Goal: Task Accomplishment & Management: Use online tool/utility

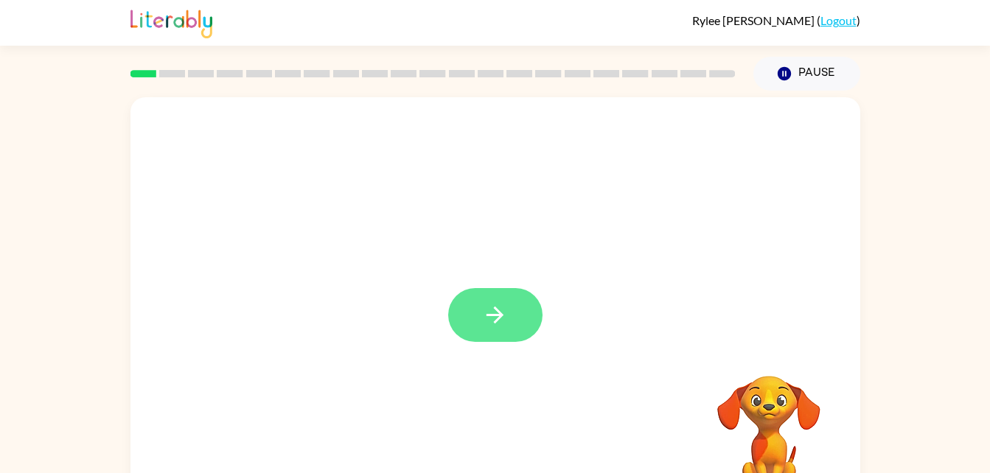
click at [512, 323] on button "button" at bounding box center [495, 315] width 94 height 54
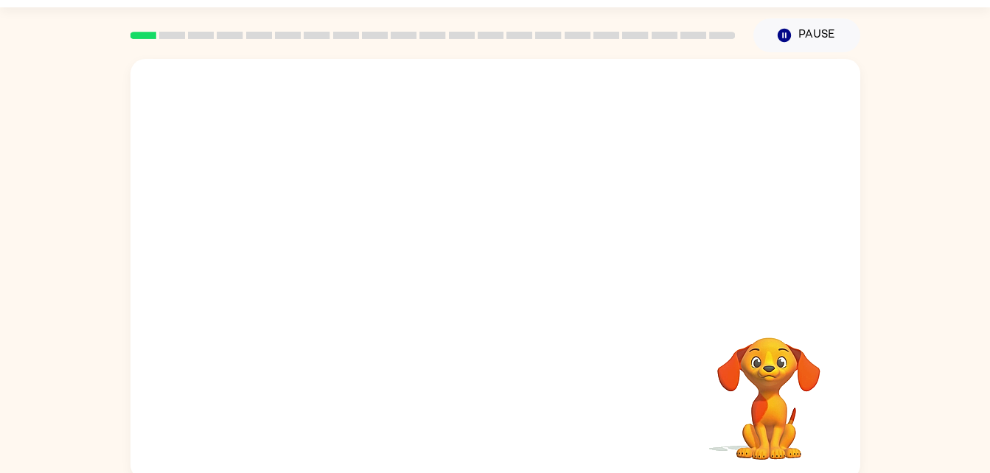
scroll to position [45, 0]
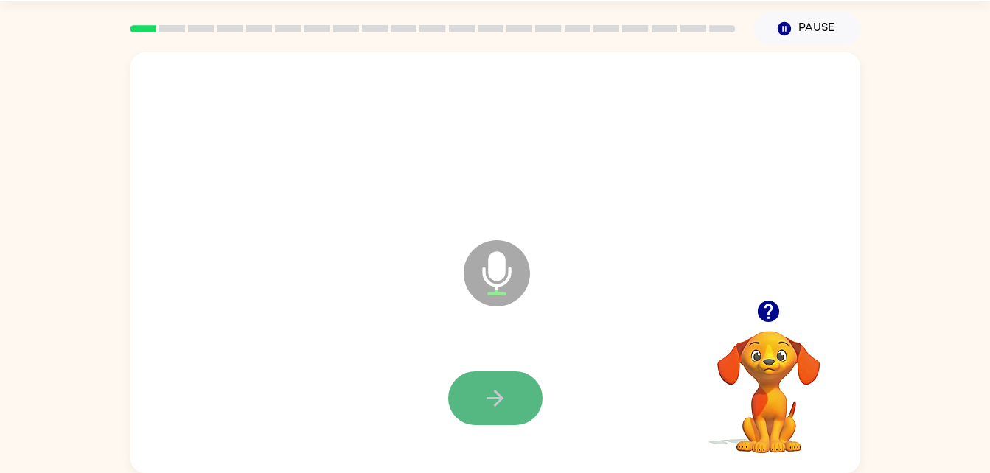
click at [479, 407] on button "button" at bounding box center [495, 399] width 94 height 54
click at [504, 383] on button "button" at bounding box center [495, 399] width 94 height 54
click at [507, 396] on icon "button" at bounding box center [495, 399] width 26 height 26
click at [495, 397] on icon "button" at bounding box center [495, 399] width 26 height 26
click at [482, 408] on icon "button" at bounding box center [495, 399] width 26 height 26
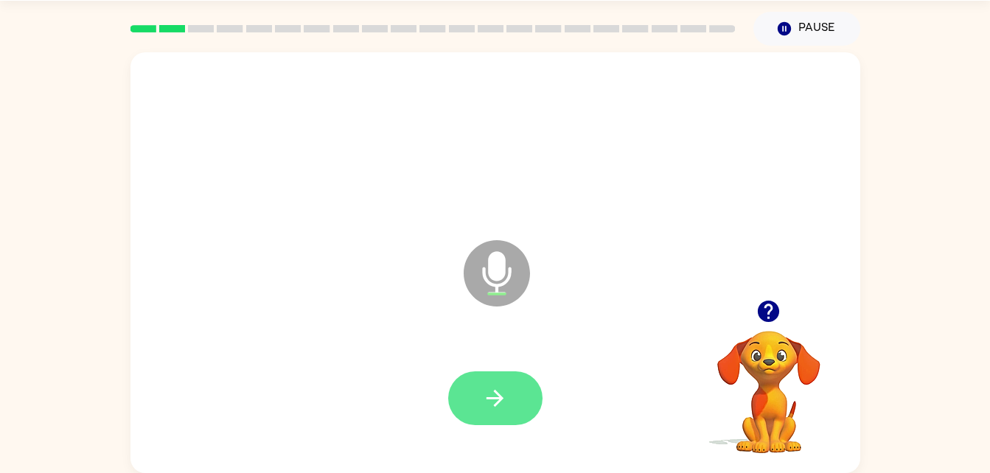
click at [498, 403] on icon "button" at bounding box center [495, 398] width 17 height 17
click at [489, 386] on icon "button" at bounding box center [495, 399] width 26 height 26
click at [525, 404] on button "button" at bounding box center [495, 399] width 94 height 54
click at [492, 391] on icon "button" at bounding box center [495, 399] width 26 height 26
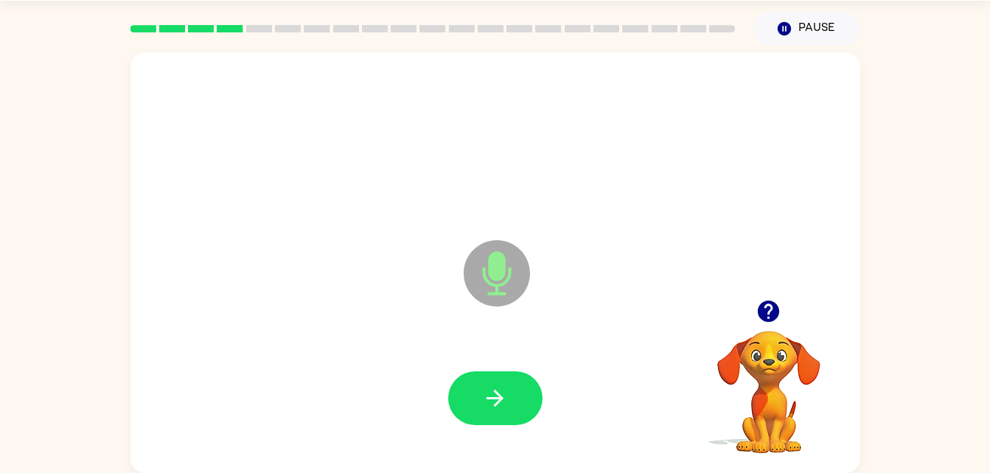
click at [510, 361] on div at bounding box center [495, 398] width 700 height 121
click at [495, 377] on button "button" at bounding box center [495, 399] width 94 height 54
click at [545, 354] on div at bounding box center [495, 398] width 700 height 121
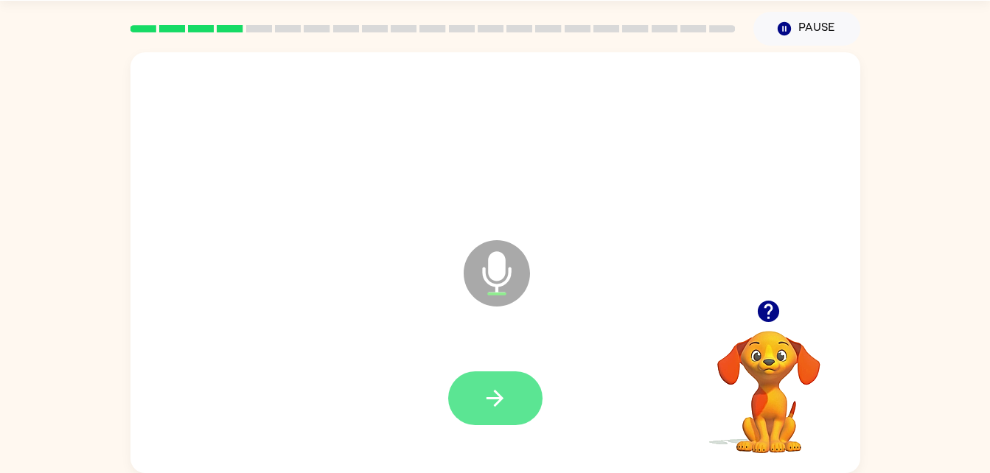
click at [486, 405] on icon "button" at bounding box center [495, 399] width 26 height 26
click at [520, 397] on button "button" at bounding box center [495, 399] width 94 height 54
click at [480, 407] on button "button" at bounding box center [495, 399] width 94 height 54
click at [523, 416] on button "button" at bounding box center [495, 399] width 94 height 54
click at [485, 386] on icon "button" at bounding box center [495, 399] width 26 height 26
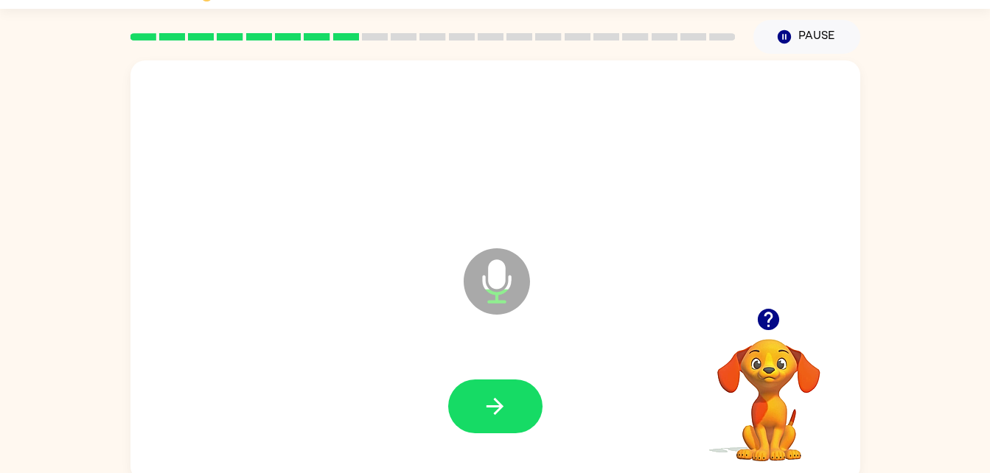
scroll to position [10, 0]
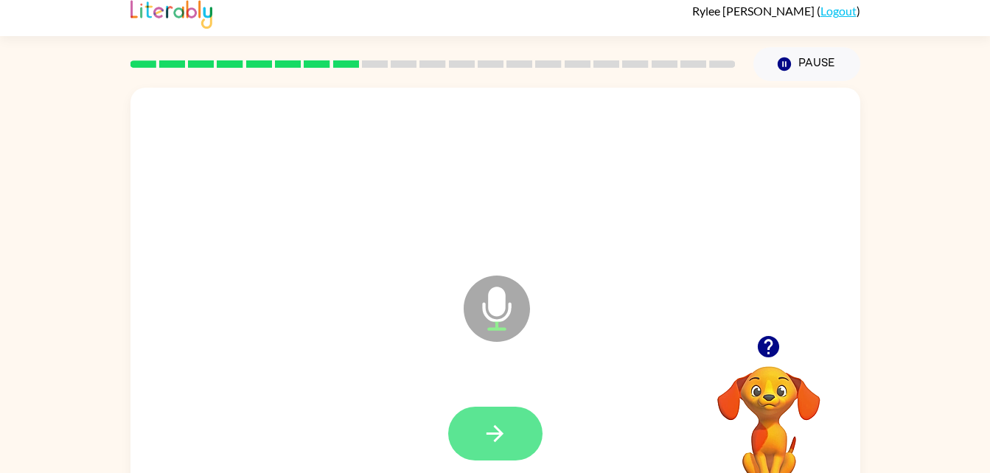
click at [483, 433] on icon "button" at bounding box center [495, 434] width 26 height 26
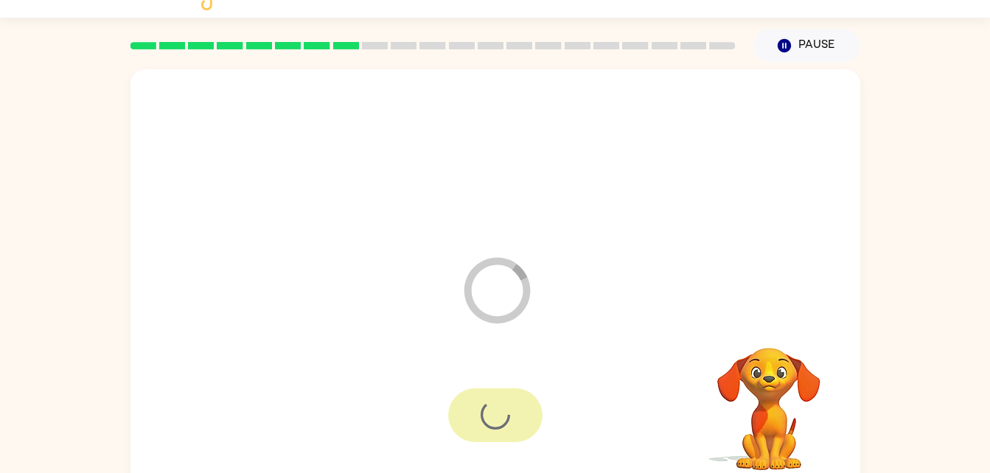
scroll to position [45, 0]
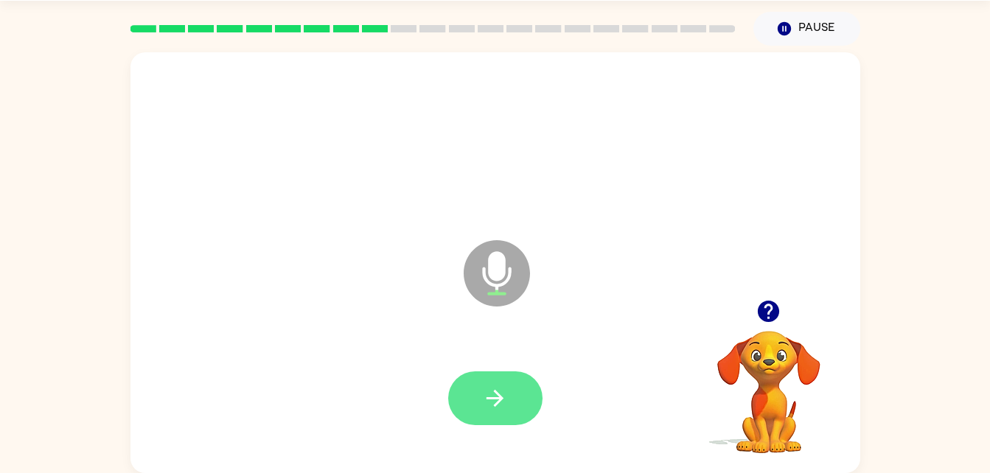
click at [489, 414] on button "button" at bounding box center [495, 399] width 94 height 54
click at [483, 422] on button "button" at bounding box center [495, 399] width 94 height 54
click at [478, 403] on button "button" at bounding box center [495, 399] width 94 height 54
click at [503, 376] on button "button" at bounding box center [495, 399] width 94 height 54
click at [526, 380] on button "button" at bounding box center [495, 399] width 94 height 54
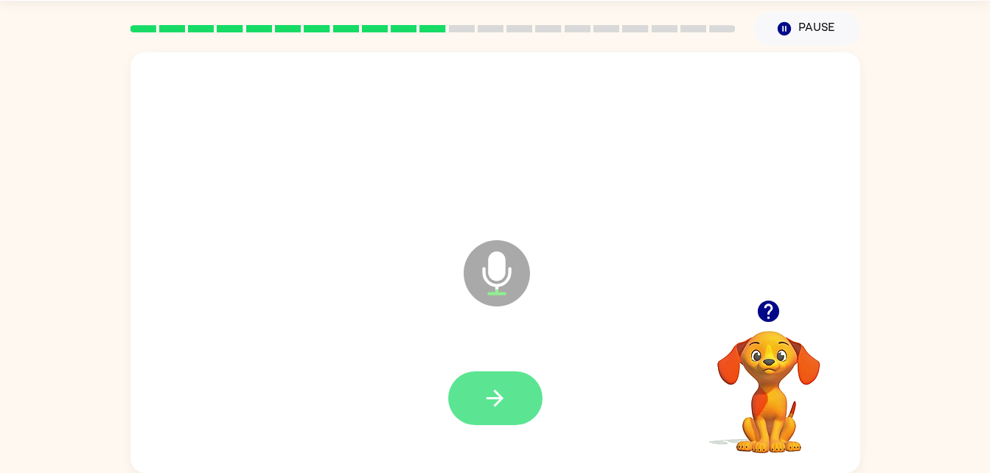
click at [503, 391] on icon "button" at bounding box center [495, 399] width 26 height 26
click at [488, 409] on icon "button" at bounding box center [495, 399] width 26 height 26
click at [453, 416] on div at bounding box center [495, 399] width 94 height 54
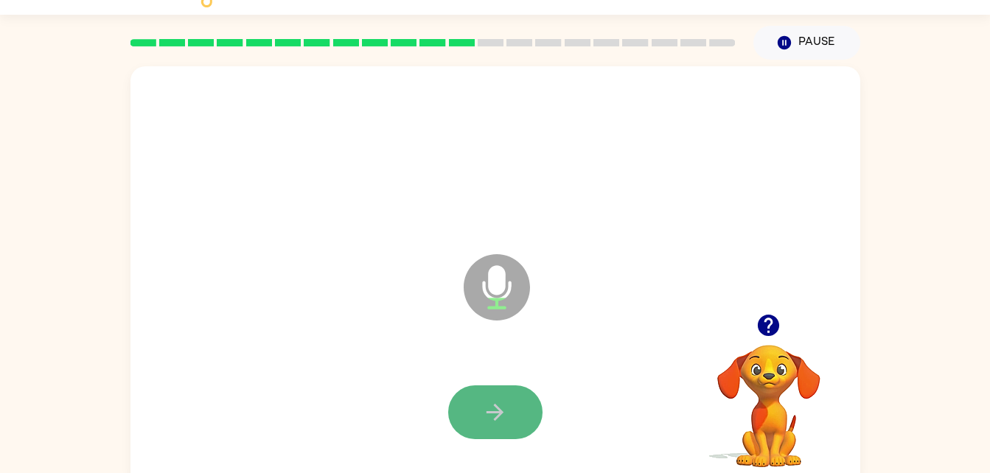
click at [484, 425] on button "button" at bounding box center [495, 413] width 94 height 54
click at [487, 405] on icon "button" at bounding box center [495, 413] width 26 height 26
click at [518, 402] on button "button" at bounding box center [495, 413] width 94 height 54
click at [514, 409] on button "button" at bounding box center [495, 413] width 94 height 54
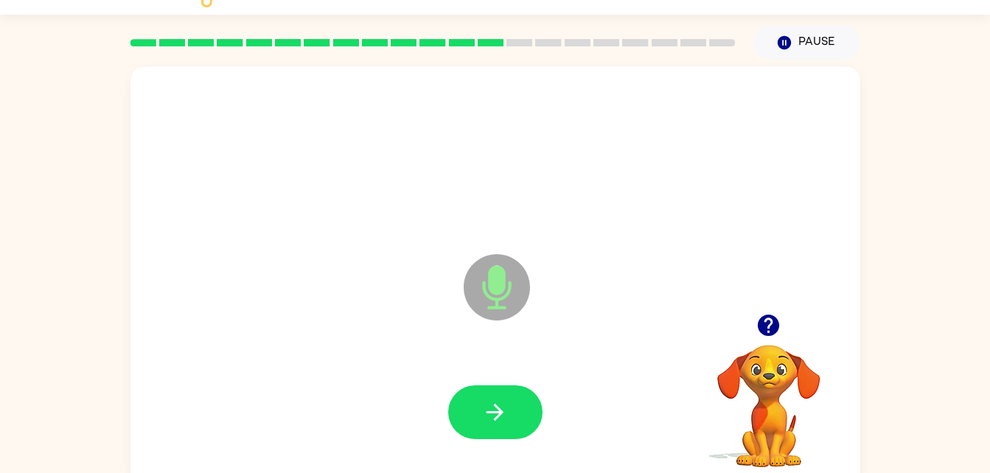
scroll to position [0, 0]
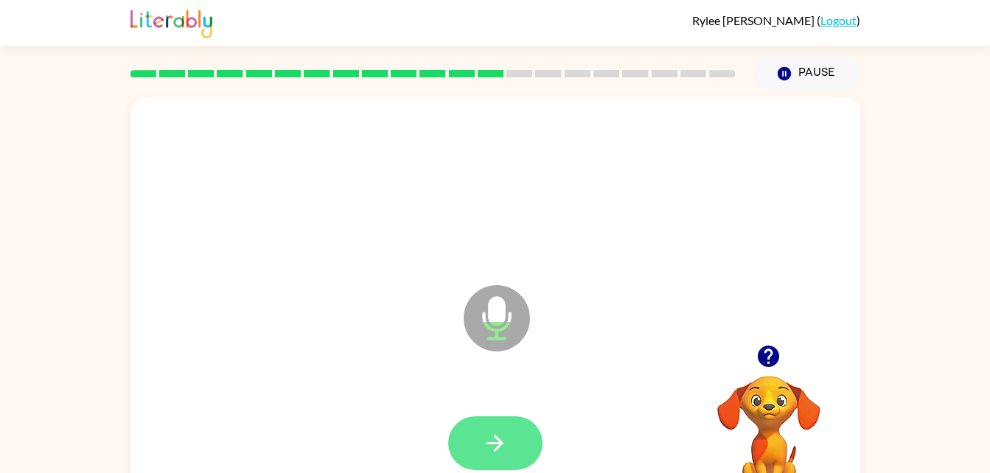
click at [530, 449] on button "button" at bounding box center [495, 443] width 94 height 54
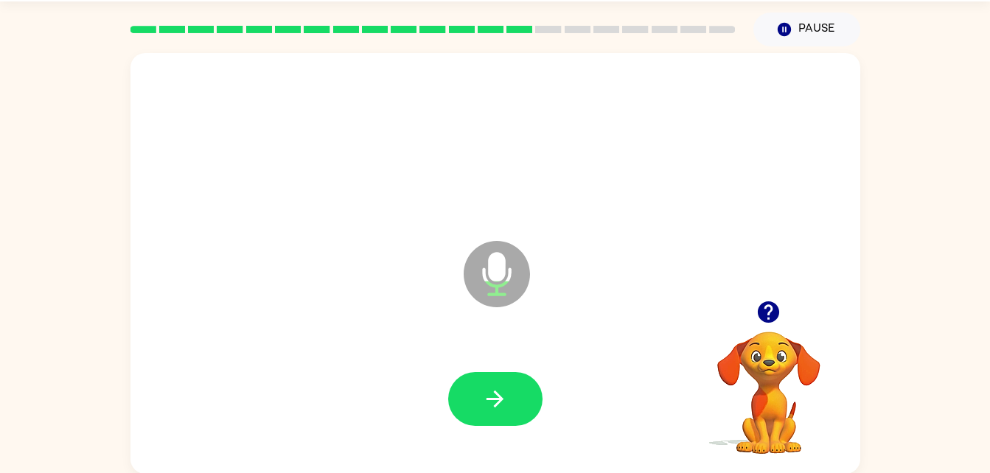
scroll to position [45, 0]
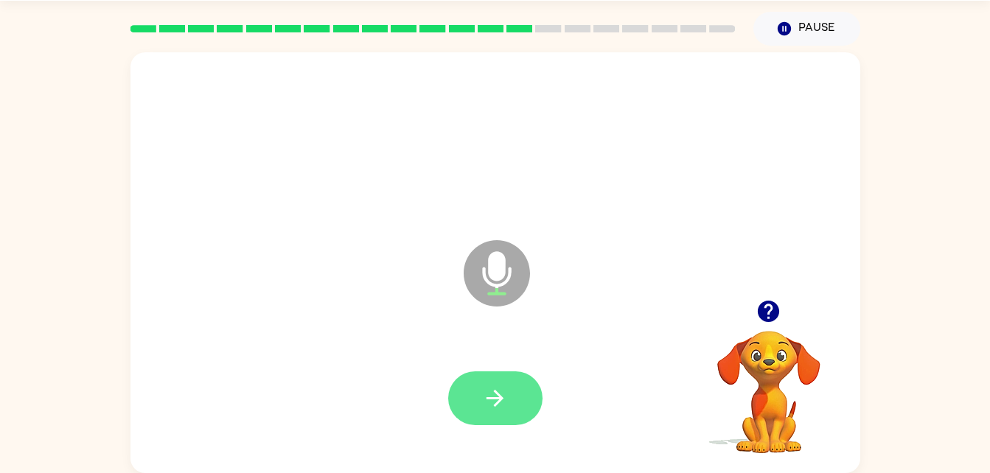
click at [506, 398] on icon "button" at bounding box center [495, 399] width 26 height 26
click at [491, 422] on button "button" at bounding box center [495, 399] width 94 height 54
click at [505, 394] on icon "button" at bounding box center [495, 399] width 26 height 26
click at [497, 391] on icon "button" at bounding box center [495, 399] width 26 height 26
click at [509, 408] on button "button" at bounding box center [495, 399] width 94 height 54
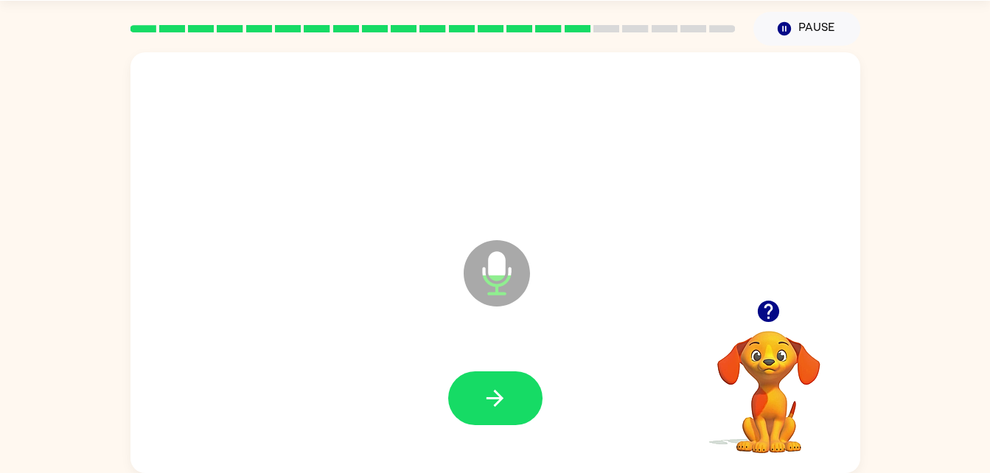
click at [507, 358] on div at bounding box center [495, 398] width 700 height 121
click at [501, 397] on icon "button" at bounding box center [495, 398] width 17 height 17
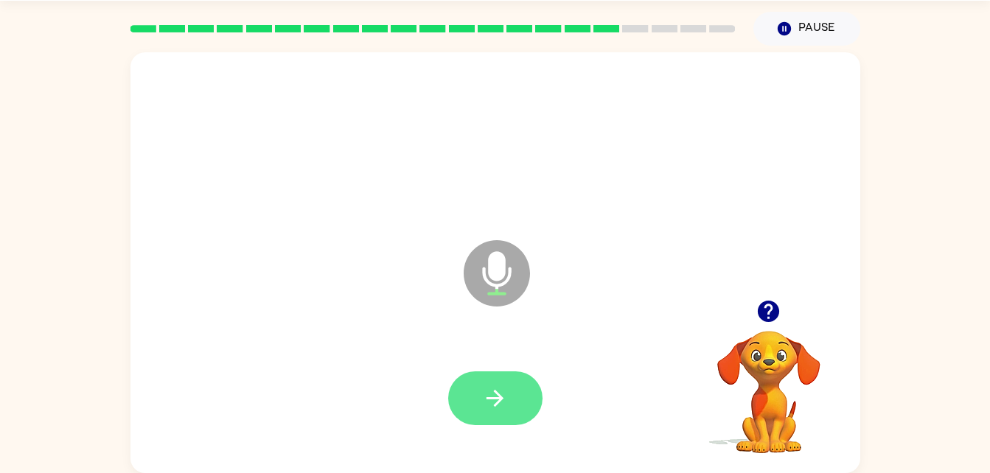
click at [486, 380] on button "button" at bounding box center [495, 399] width 94 height 54
click at [473, 398] on button "button" at bounding box center [495, 399] width 94 height 54
click at [504, 380] on button "button" at bounding box center [495, 399] width 94 height 54
click at [510, 420] on button "button" at bounding box center [495, 399] width 94 height 54
click at [489, 378] on button "button" at bounding box center [495, 399] width 94 height 54
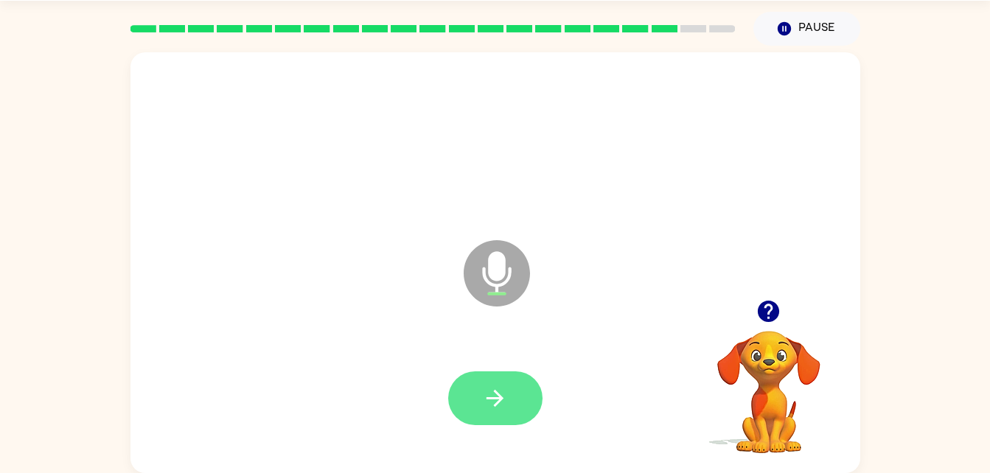
click at [484, 397] on icon "button" at bounding box center [495, 399] width 26 height 26
click at [486, 412] on button "button" at bounding box center [495, 399] width 94 height 54
click at [472, 408] on button "button" at bounding box center [495, 399] width 94 height 54
click at [503, 418] on button "button" at bounding box center [495, 399] width 94 height 54
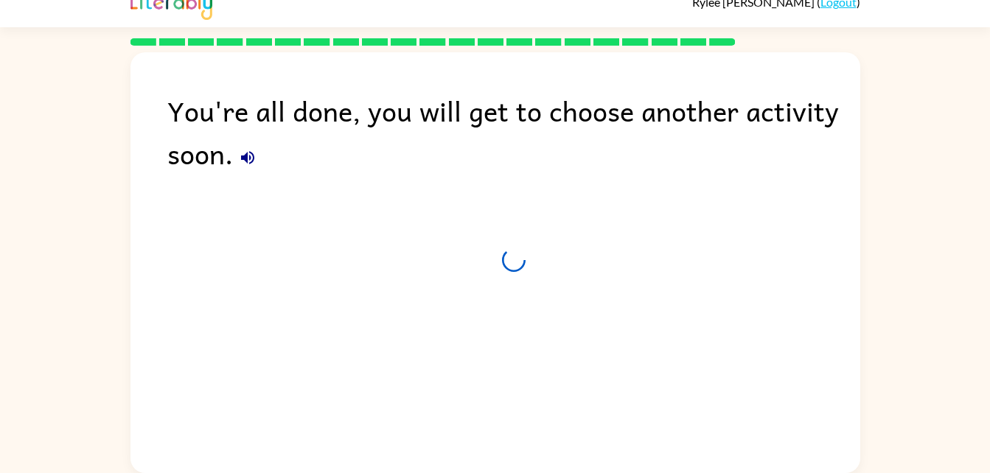
scroll to position [18, 0]
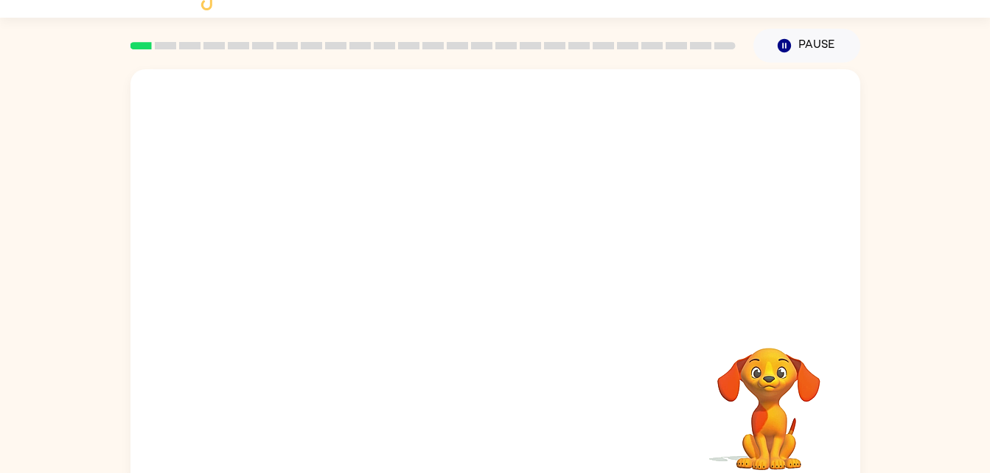
scroll to position [45, 0]
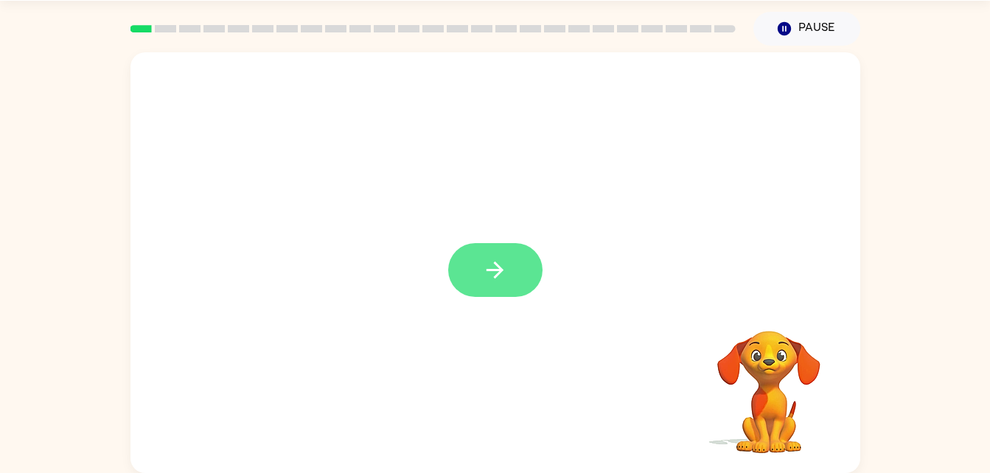
click at [492, 280] on icon "button" at bounding box center [495, 270] width 26 height 26
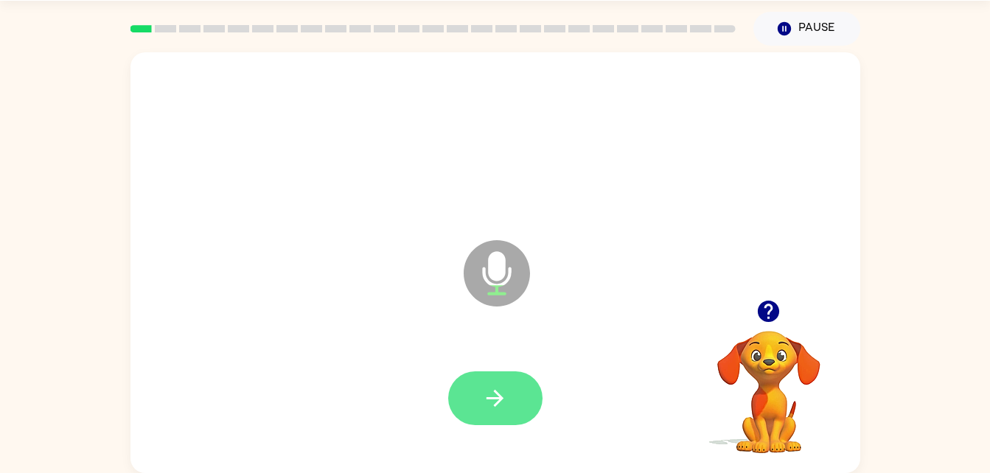
click at [492, 414] on button "button" at bounding box center [495, 399] width 94 height 54
click at [503, 423] on button "button" at bounding box center [495, 399] width 94 height 54
click at [502, 390] on icon "button" at bounding box center [495, 399] width 26 height 26
click at [509, 397] on button "button" at bounding box center [495, 399] width 94 height 54
click at [517, 403] on button "button" at bounding box center [495, 399] width 94 height 54
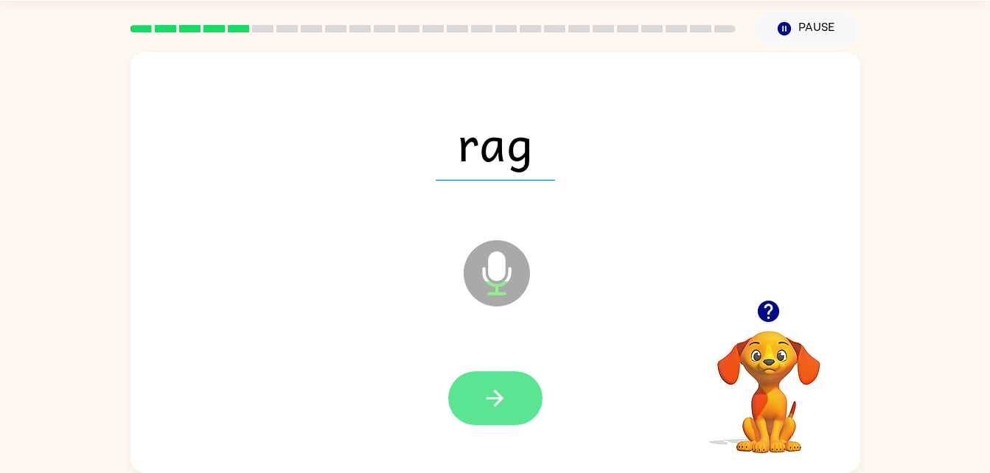
click at [532, 396] on button "button" at bounding box center [495, 399] width 94 height 54
click at [523, 402] on div at bounding box center [495, 399] width 94 height 54
click at [505, 408] on icon "button" at bounding box center [495, 399] width 26 height 26
click at [527, 393] on button "button" at bounding box center [495, 399] width 94 height 54
click at [503, 394] on icon "button" at bounding box center [495, 399] width 26 height 26
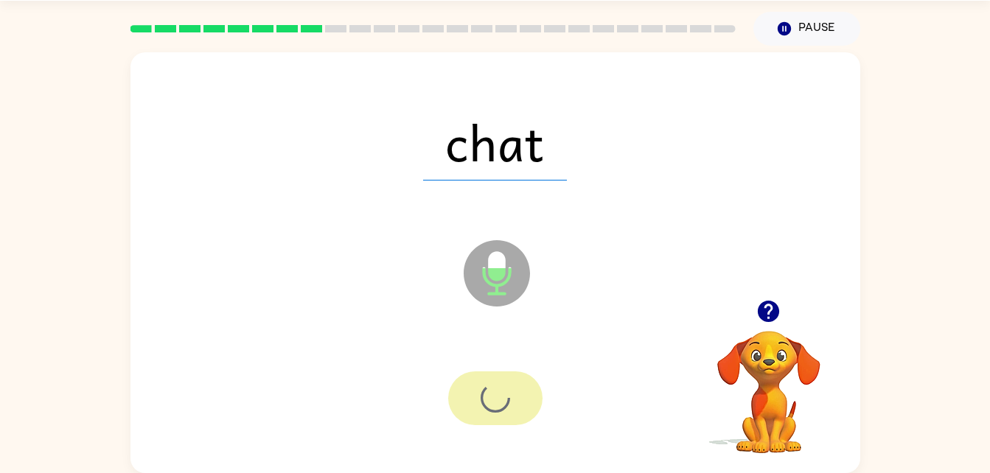
click at [501, 389] on div at bounding box center [495, 399] width 94 height 54
click at [501, 385] on div at bounding box center [495, 399] width 94 height 54
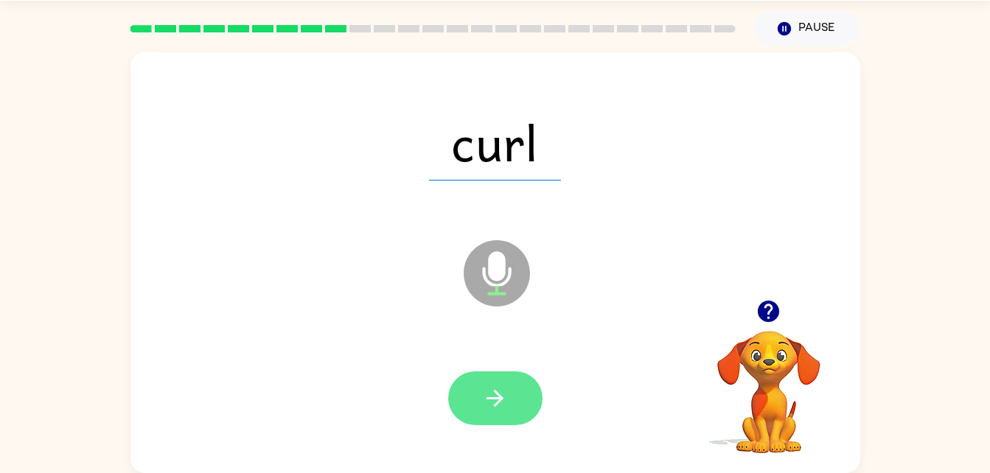
click at [498, 405] on icon "button" at bounding box center [495, 399] width 26 height 26
click at [496, 390] on icon "button" at bounding box center [495, 399] width 26 height 26
click at [492, 405] on icon "button" at bounding box center [495, 399] width 26 height 26
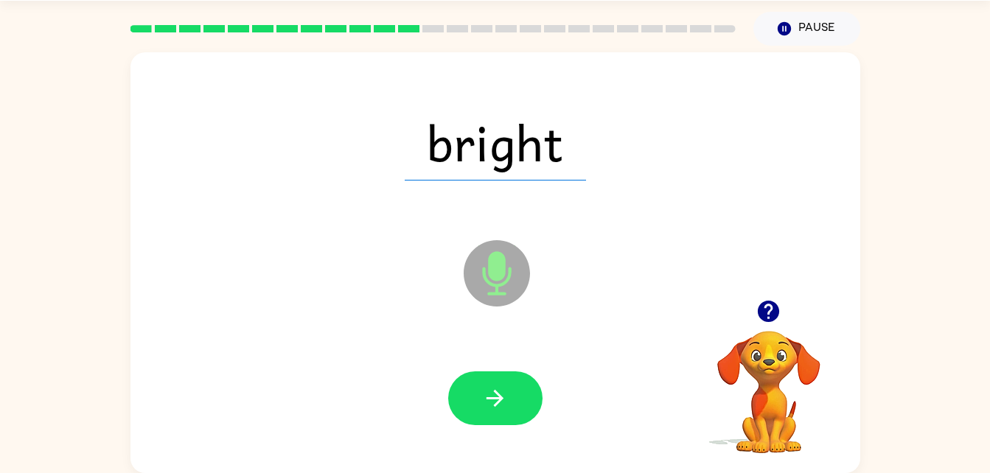
click at [481, 433] on div at bounding box center [495, 398] width 700 height 121
click at [510, 405] on button "button" at bounding box center [495, 399] width 94 height 54
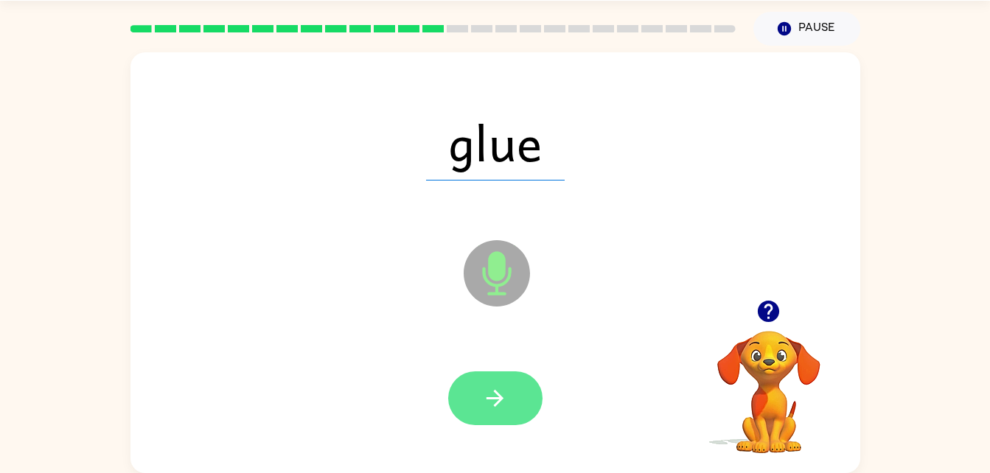
click at [522, 405] on button "button" at bounding box center [495, 399] width 94 height 54
click at [495, 386] on icon "button" at bounding box center [495, 399] width 26 height 26
click at [489, 402] on icon "button" at bounding box center [495, 399] width 26 height 26
click at [486, 405] on icon "button" at bounding box center [495, 399] width 26 height 26
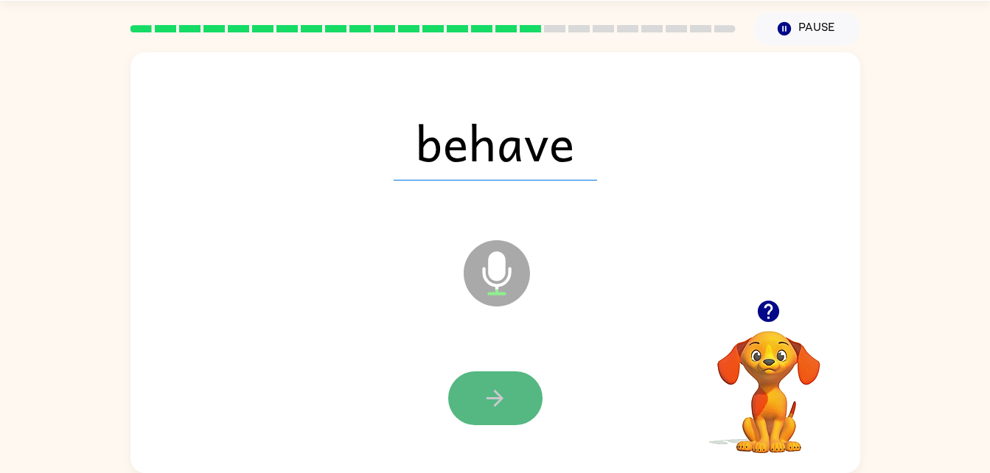
click at [488, 409] on icon "button" at bounding box center [495, 399] width 26 height 26
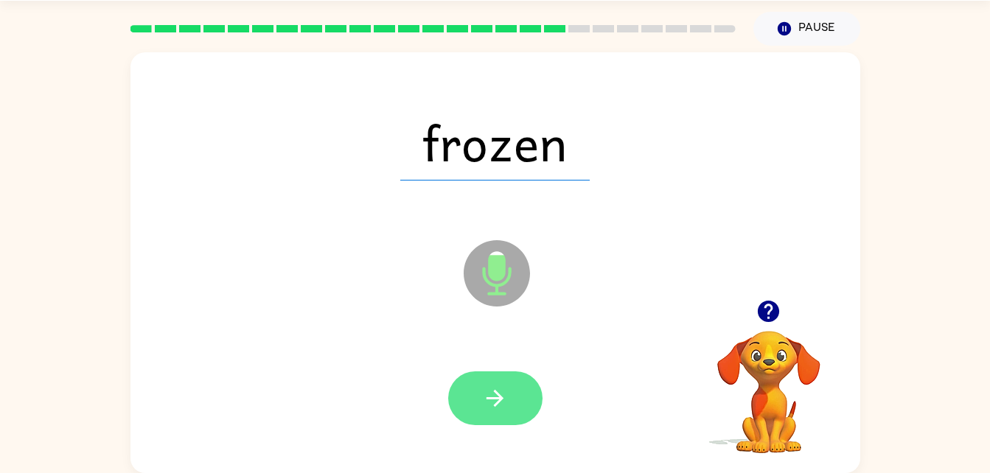
click at [520, 405] on button "button" at bounding box center [495, 399] width 94 height 54
click at [478, 383] on button "button" at bounding box center [495, 399] width 94 height 54
click at [489, 414] on button "button" at bounding box center [495, 399] width 94 height 54
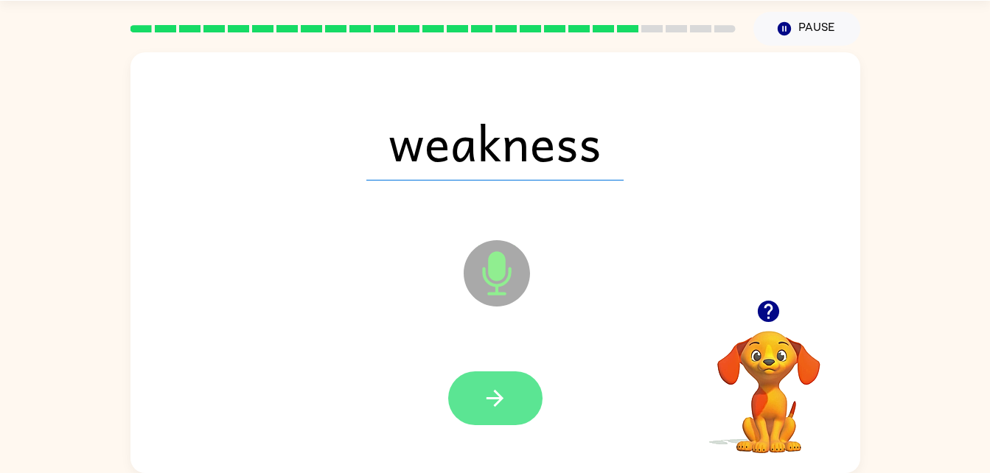
click at [501, 378] on button "button" at bounding box center [495, 399] width 94 height 54
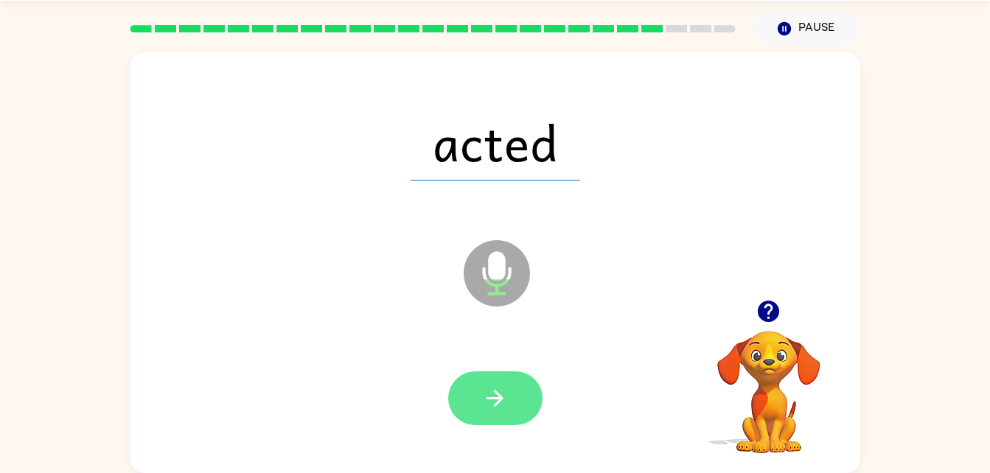
click at [484, 398] on icon "button" at bounding box center [495, 399] width 26 height 26
click at [478, 408] on button "button" at bounding box center [495, 399] width 94 height 54
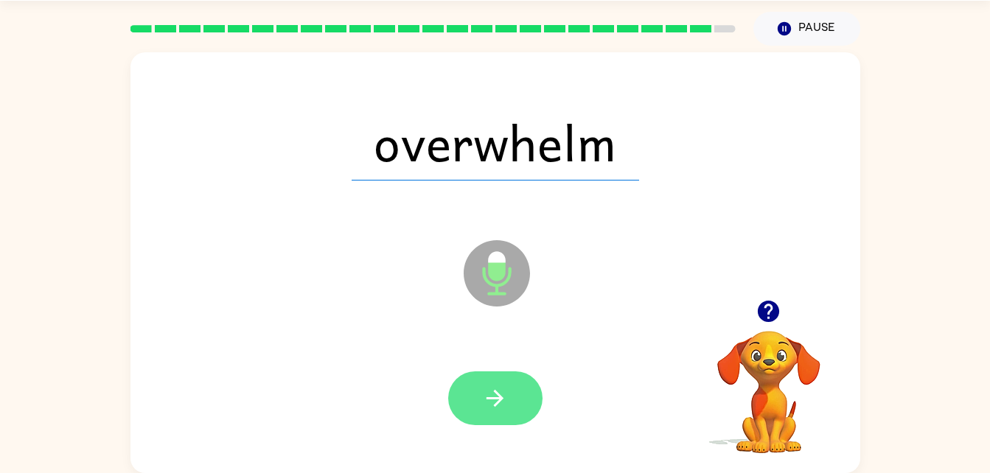
click at [498, 400] on icon "button" at bounding box center [495, 399] width 26 height 26
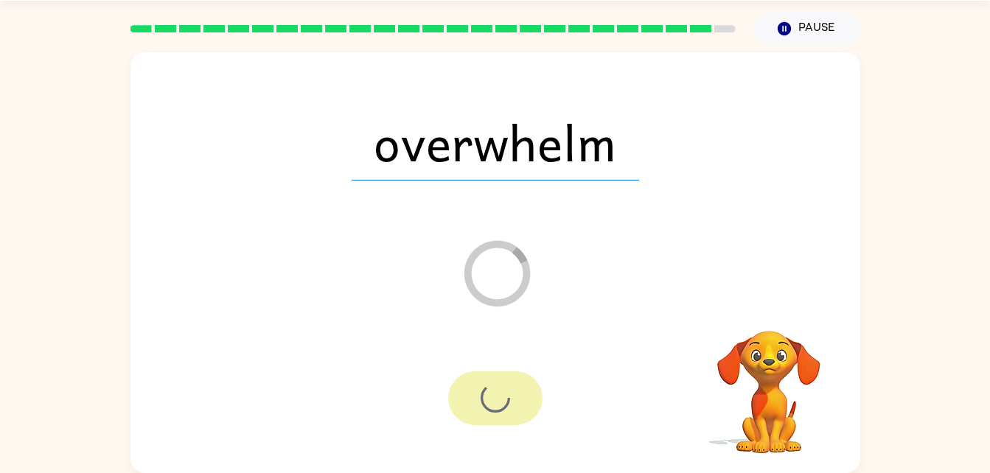
scroll to position [18, 0]
